Goal: Register for event/course

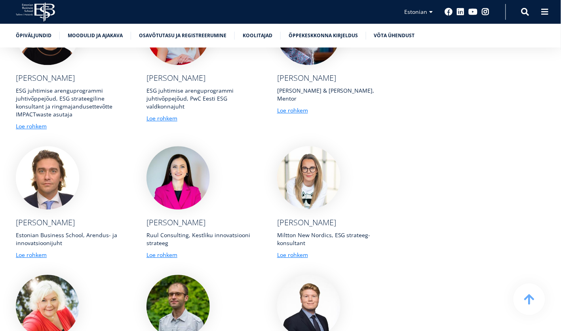
scroll to position [2550, 0]
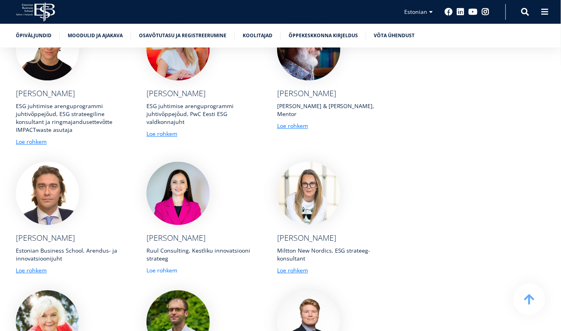
click at [160, 266] on link "Loe rohkem" at bounding box center [161, 270] width 31 height 8
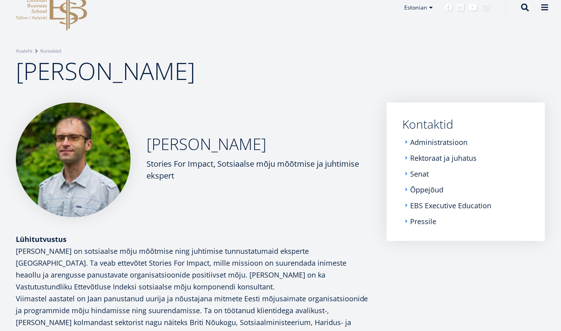
scroll to position [7, 0]
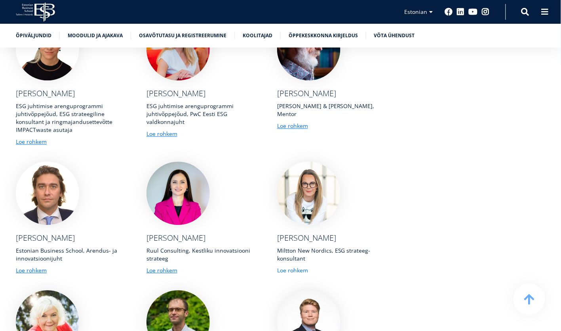
click at [300, 266] on link "Loe rohkem" at bounding box center [292, 270] width 31 height 8
